Goal: Complete application form

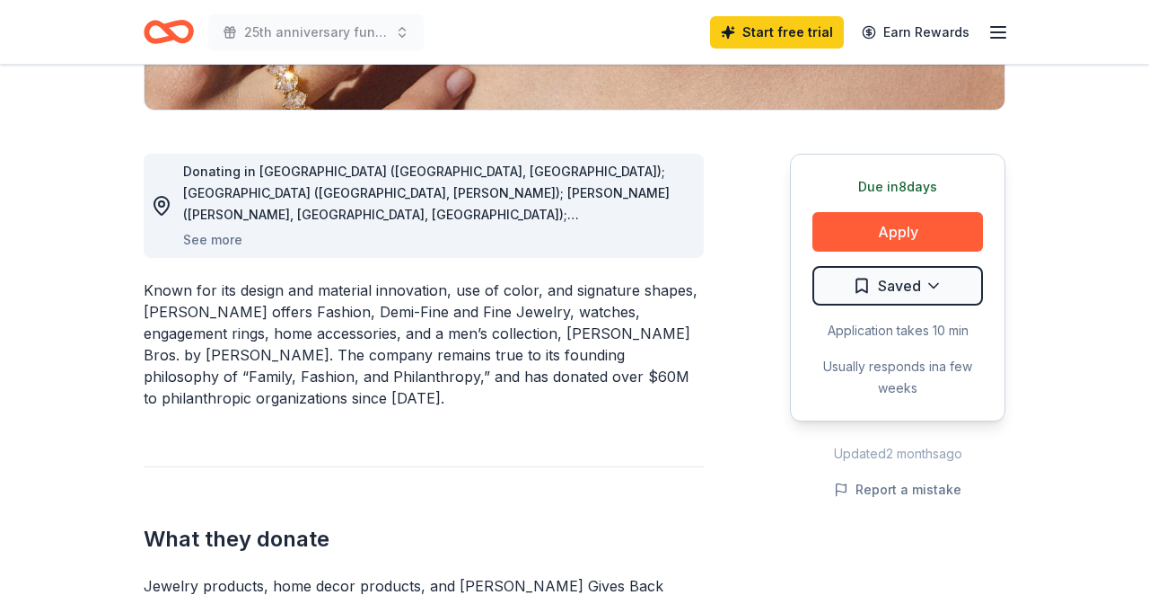
scroll to position [439, 0]
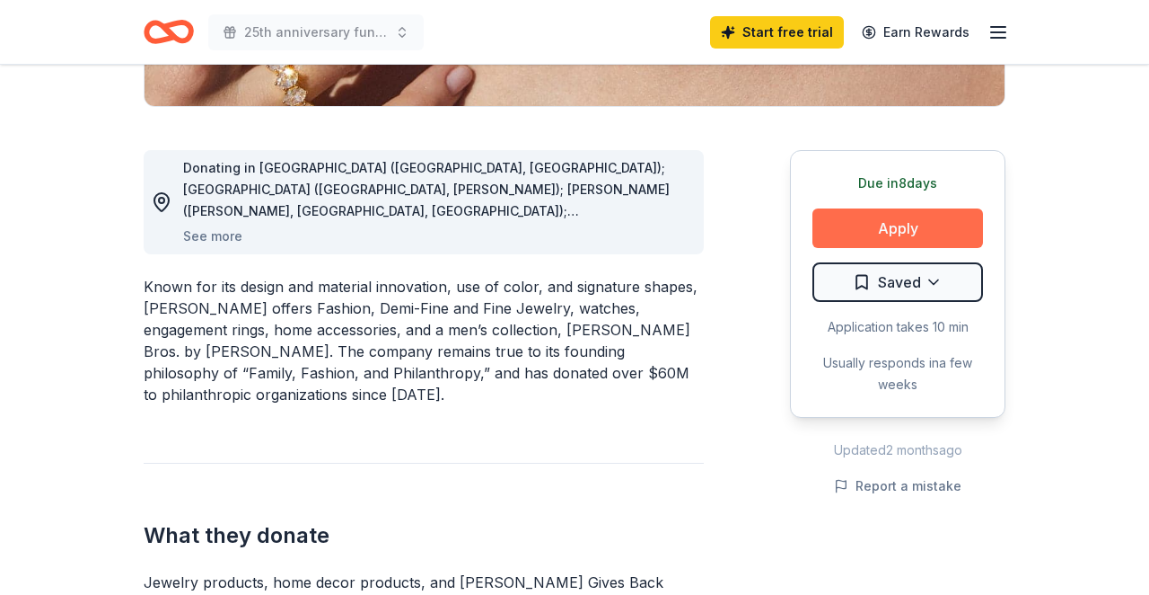
click at [885, 228] on button "Apply" at bounding box center [898, 228] width 171 height 40
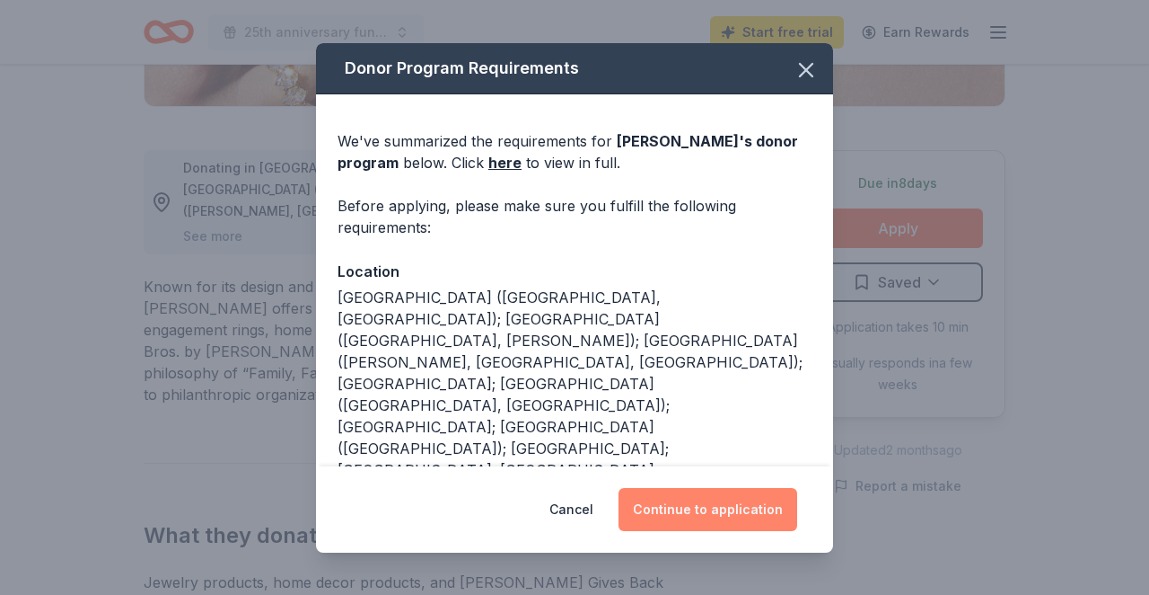
click at [699, 506] on button "Continue to application" at bounding box center [708, 509] width 179 height 43
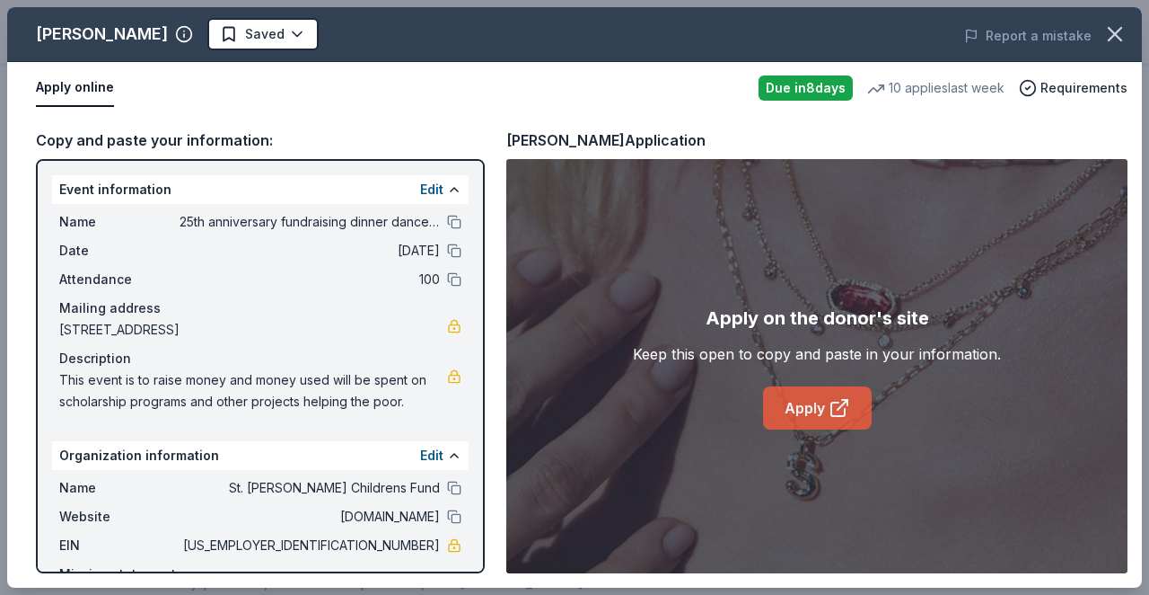
click at [793, 413] on link "Apply" at bounding box center [817, 407] width 109 height 43
click at [802, 402] on link "Apply" at bounding box center [817, 407] width 109 height 43
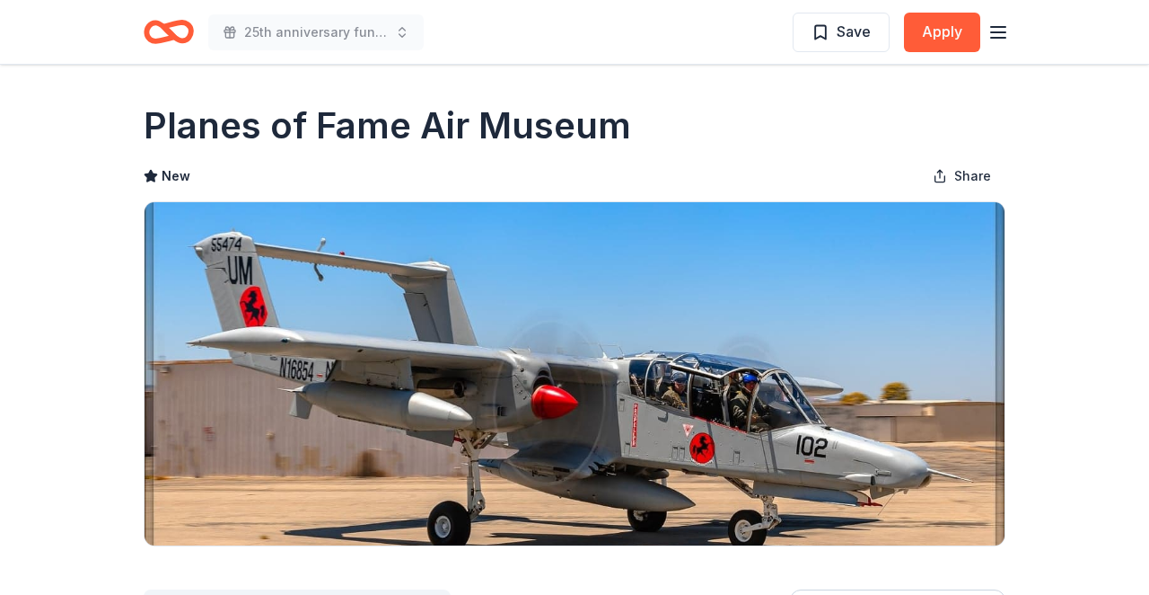
scroll to position [16, 0]
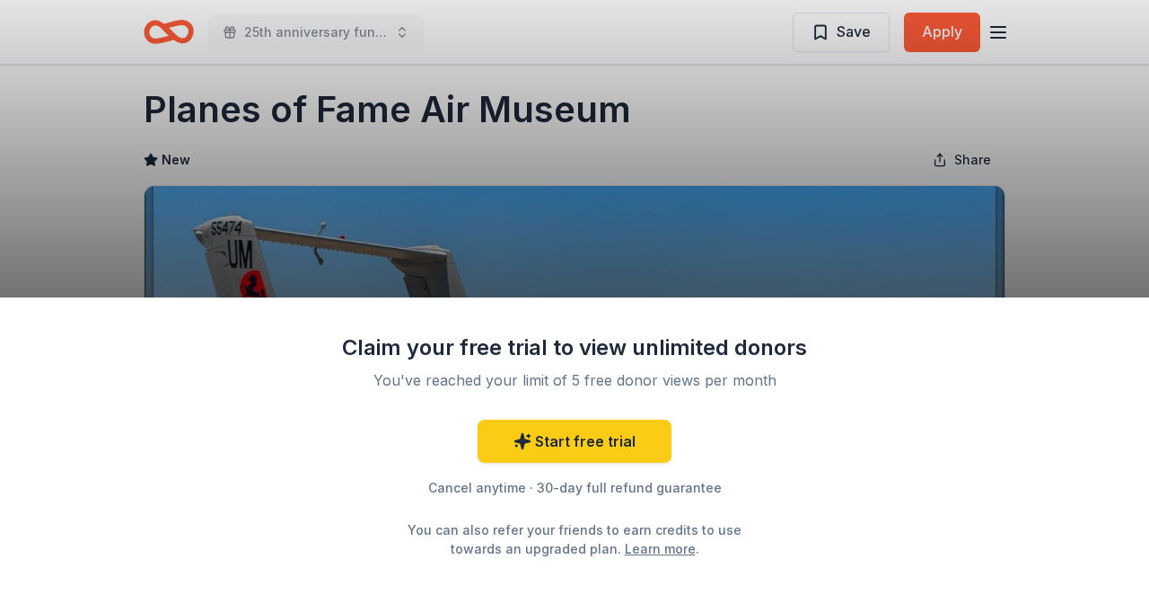
click at [896, 387] on div "Claim your free trial to view unlimited donors You've reached your limit of 5 f…" at bounding box center [574, 445] width 1149 height 297
click at [943, 37] on div "Claim your free trial to view unlimited donors You've reached your limit of 5 f…" at bounding box center [574, 297] width 1149 height 595
